Goal: Task Accomplishment & Management: Use online tool/utility

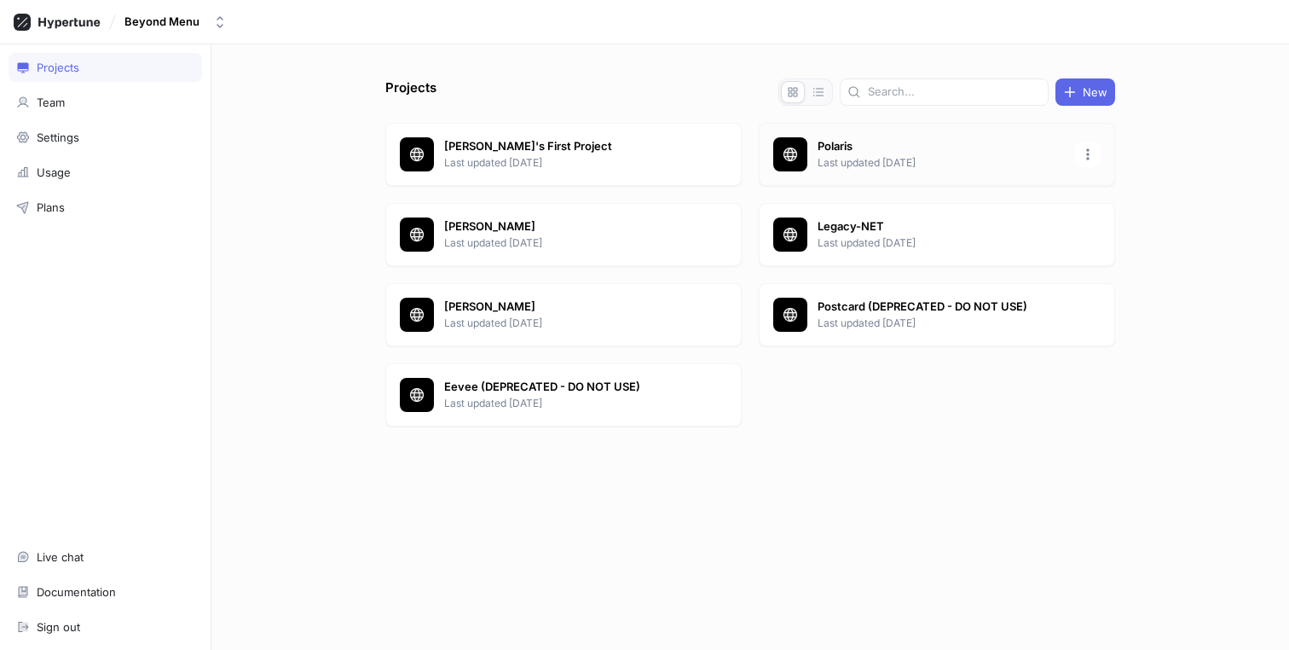
click at [932, 156] on p "Last updated [DATE]" at bounding box center [941, 162] width 247 height 15
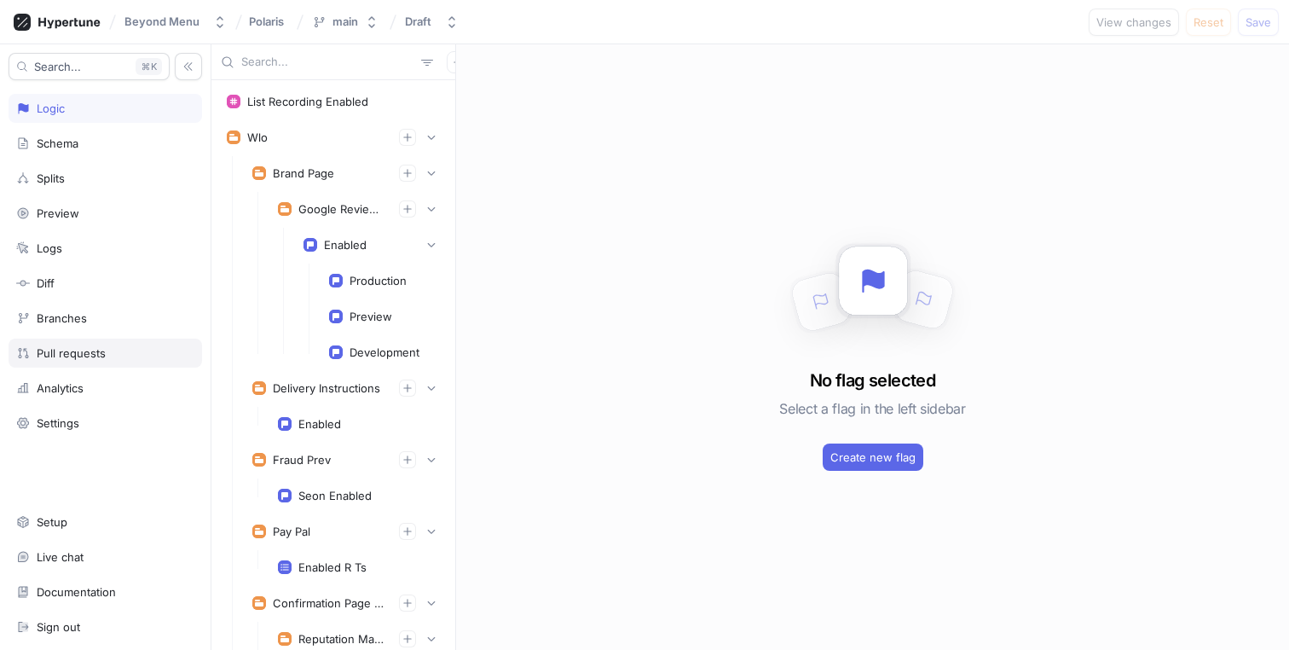
click at [71, 340] on div "Pull requests" at bounding box center [106, 353] width 194 height 29
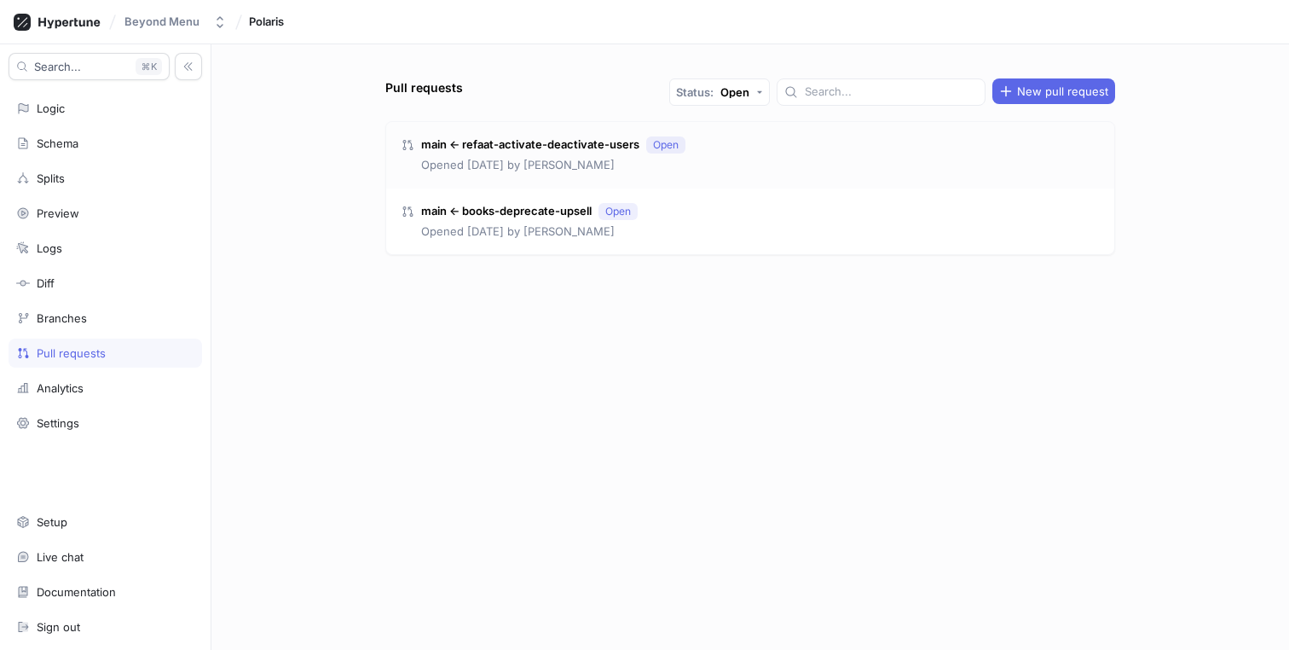
click at [808, 152] on div "main ← refaat-activate-deactivate-users Open Opened [DATE] by [PERSON_NAME]" at bounding box center [750, 155] width 728 height 67
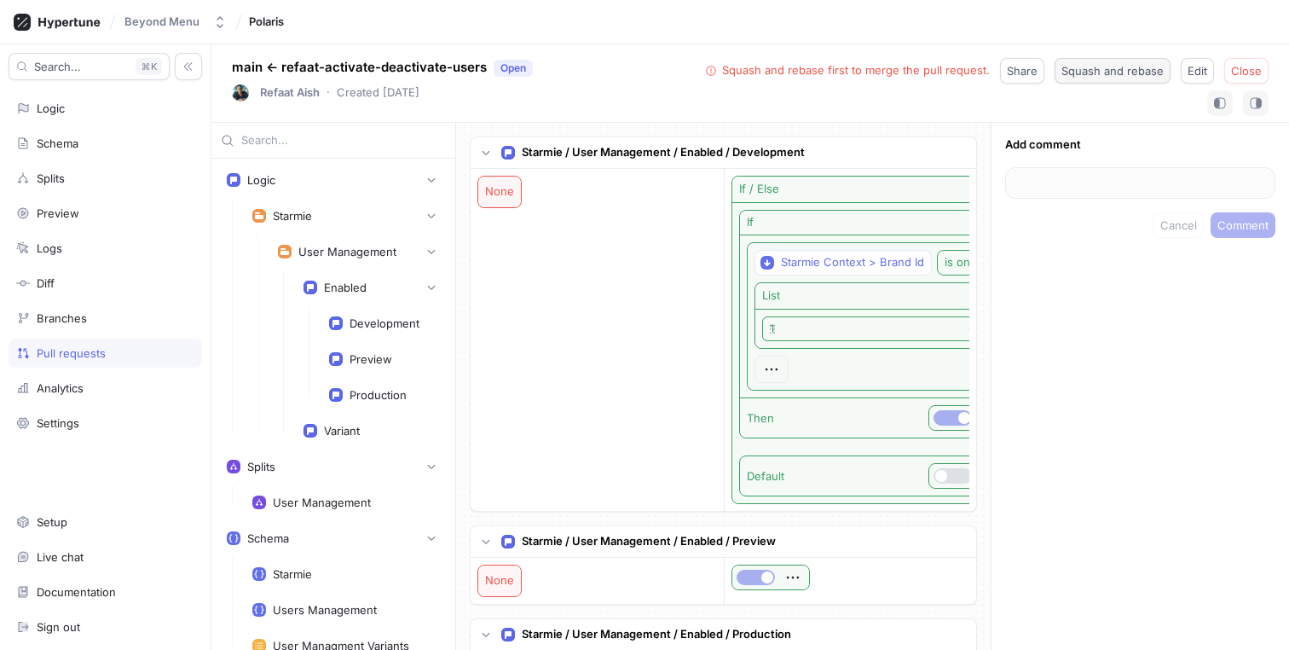
click at [1138, 76] on span "Squash and rebase" at bounding box center [1113, 71] width 102 height 10
click at [1257, 76] on span "Merge" at bounding box center [1244, 71] width 35 height 10
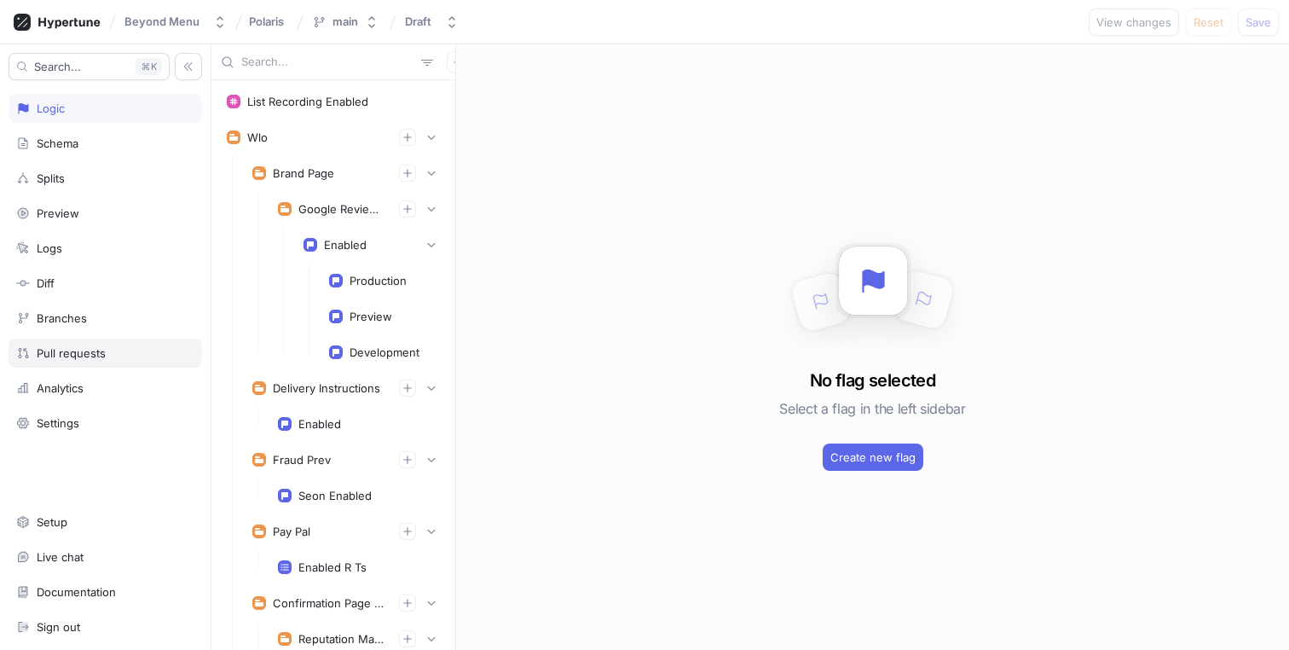
click at [66, 352] on div "Pull requests" at bounding box center [71, 353] width 69 height 14
